Goal: Navigation & Orientation: Find specific page/section

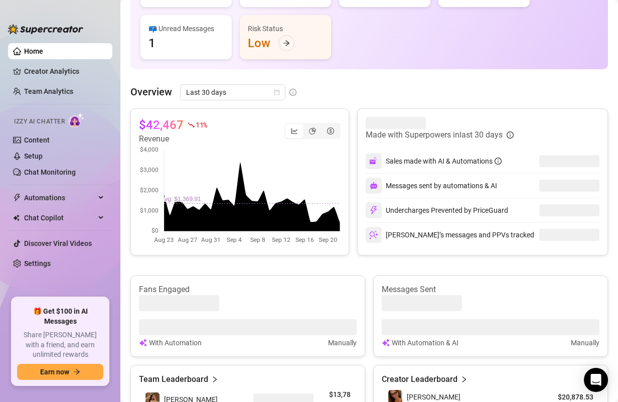
scroll to position [156, 0]
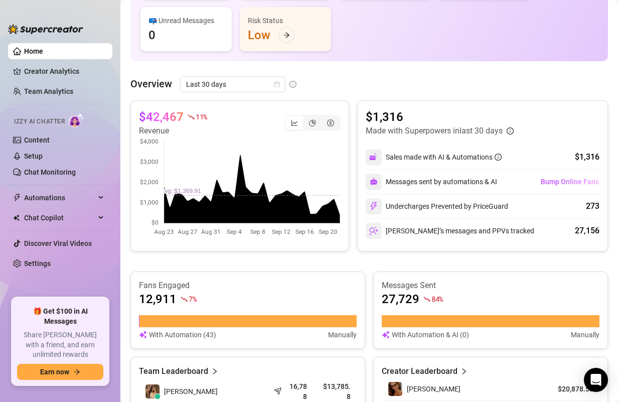
click at [307, 177] on canvas at bounding box center [240, 187] width 202 height 100
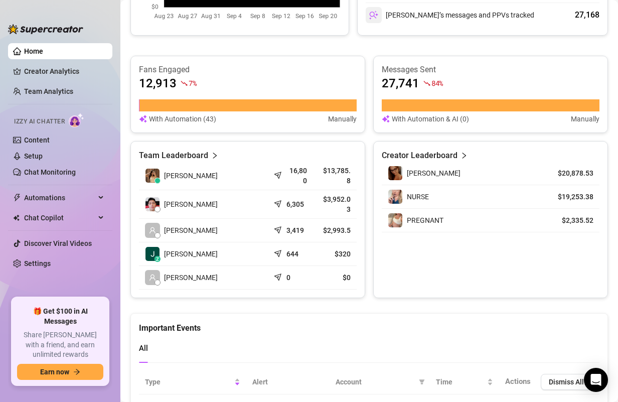
scroll to position [374, 0]
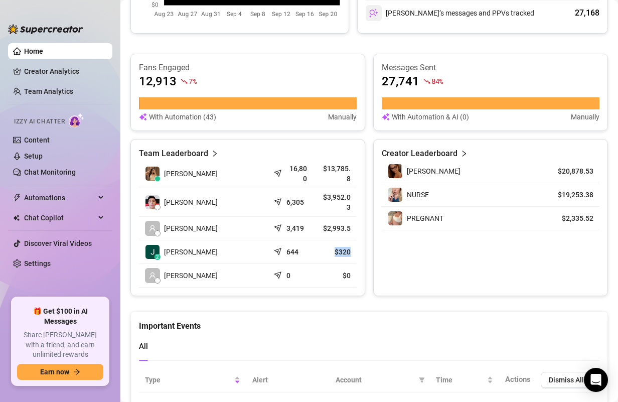
drag, startPoint x: 334, startPoint y: 246, endPoint x: 349, endPoint y: 246, distance: 15.0
click at [349, 247] on article "$320" at bounding box center [335, 252] width 32 height 10
click at [498, 254] on div "Creator Leaderboard [PERSON_NAME] $20,878.53 NURSE $19,253.38 PREGNANT $2,335.52" at bounding box center [490, 217] width 235 height 157
click at [461, 154] on icon "right" at bounding box center [463, 153] width 7 height 7
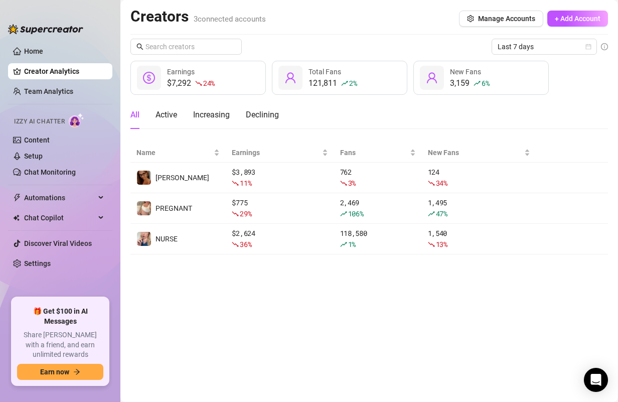
click at [46, 31] on img at bounding box center [45, 29] width 75 height 10
click at [43, 48] on link "Home" at bounding box center [33, 51] width 19 height 8
